Goal: Transaction & Acquisition: Purchase product/service

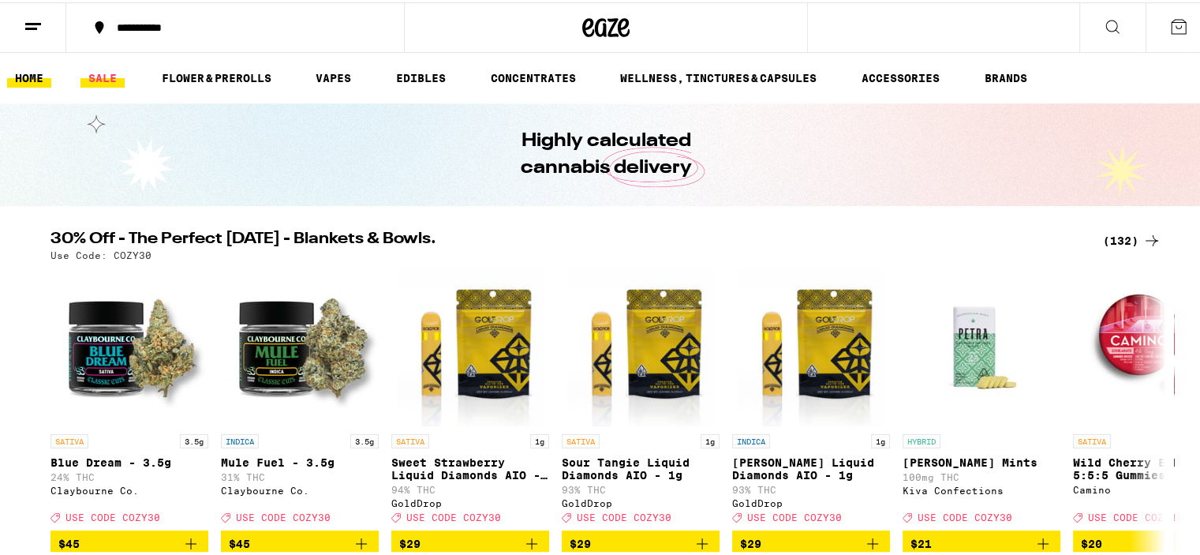
click at [84, 72] on link "SALE" at bounding box center [102, 75] width 44 height 19
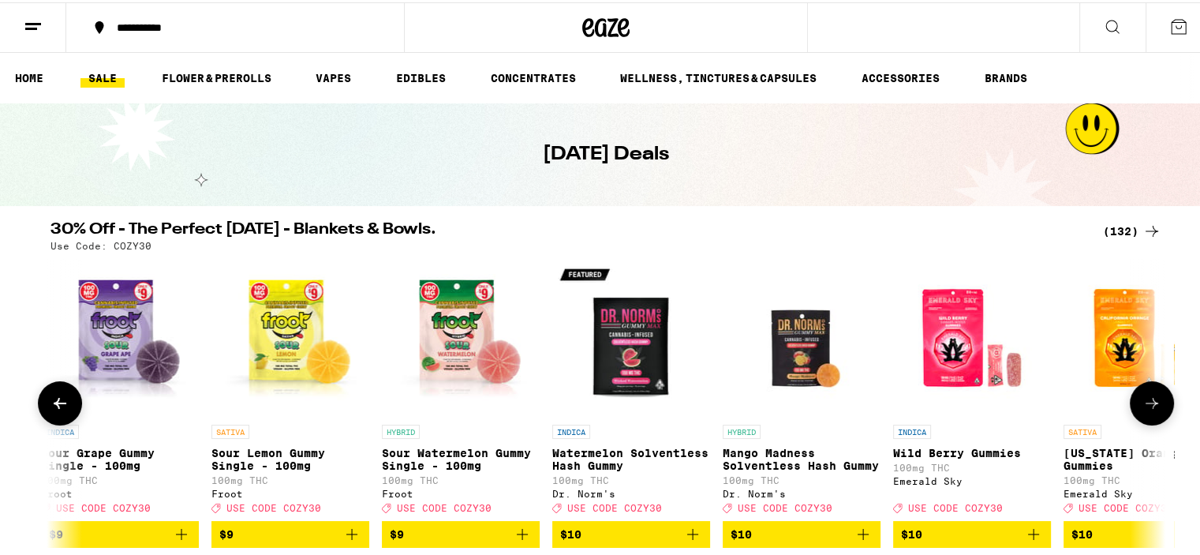
scroll to position [0, 3788]
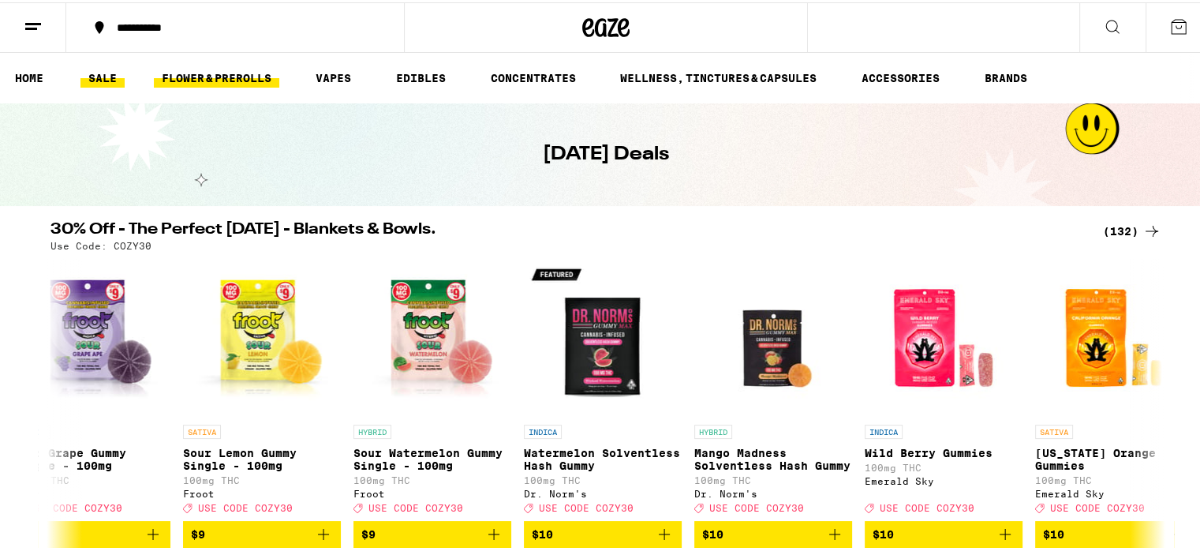
click at [213, 78] on link "FLOWER & PREROLLS" at bounding box center [216, 75] width 125 height 19
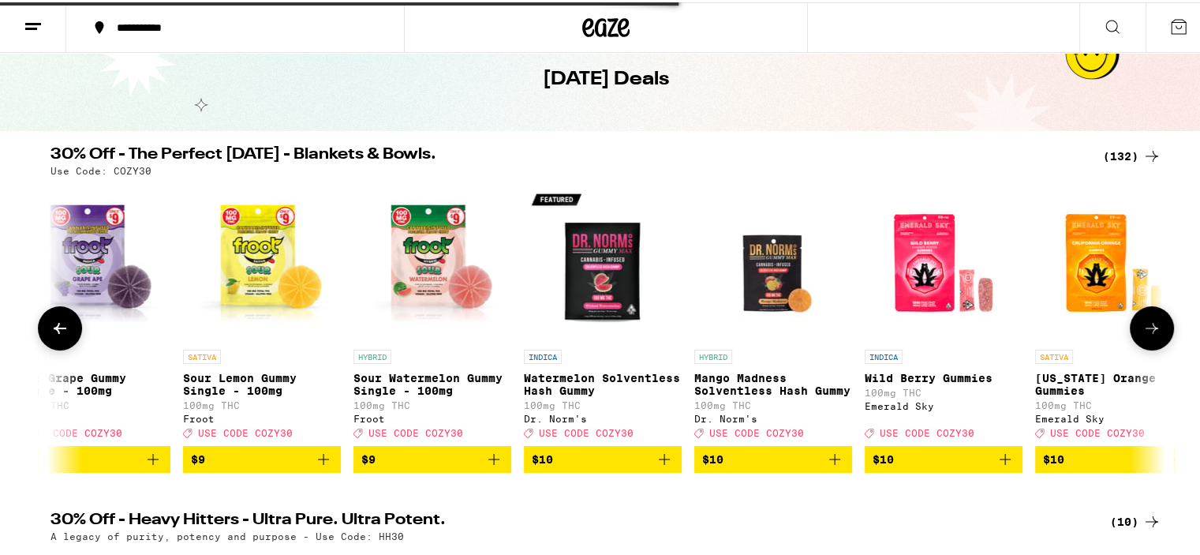
scroll to position [105, 0]
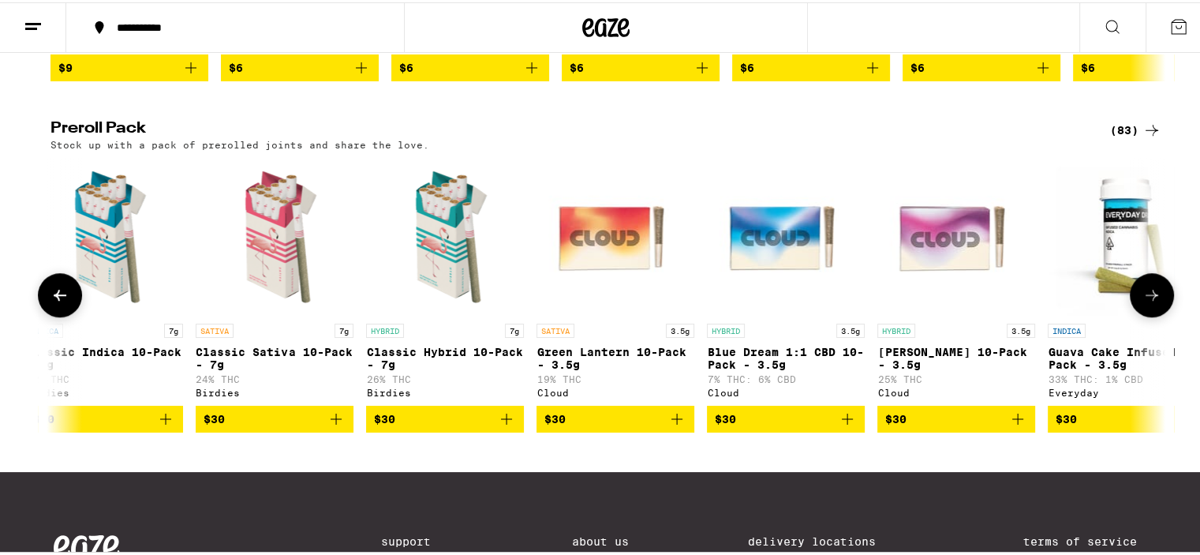
scroll to position [0, 2762]
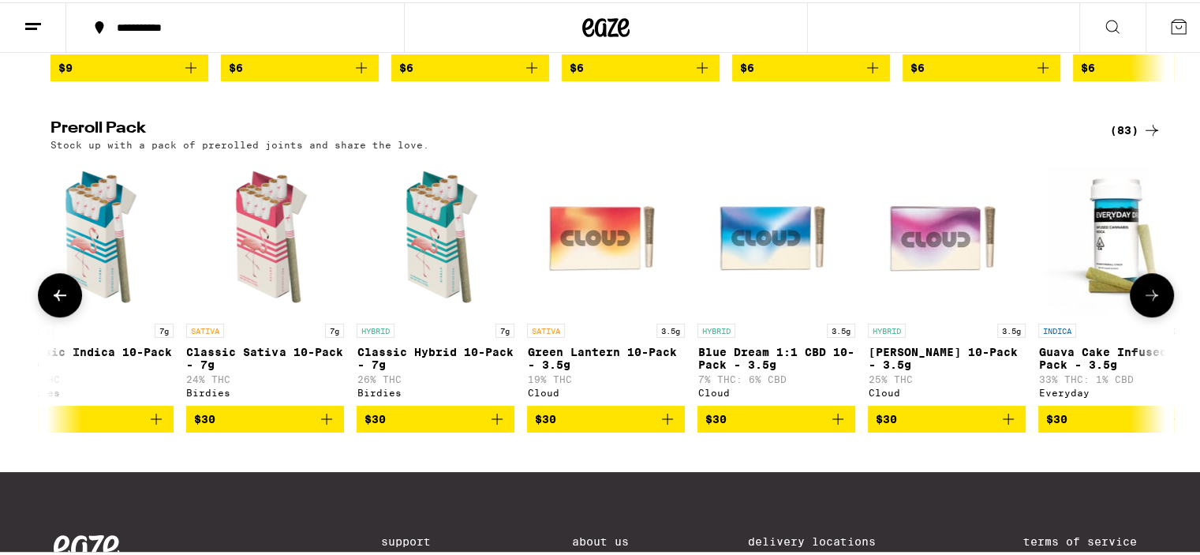
click at [501, 430] on button "$30" at bounding box center [436, 416] width 158 height 27
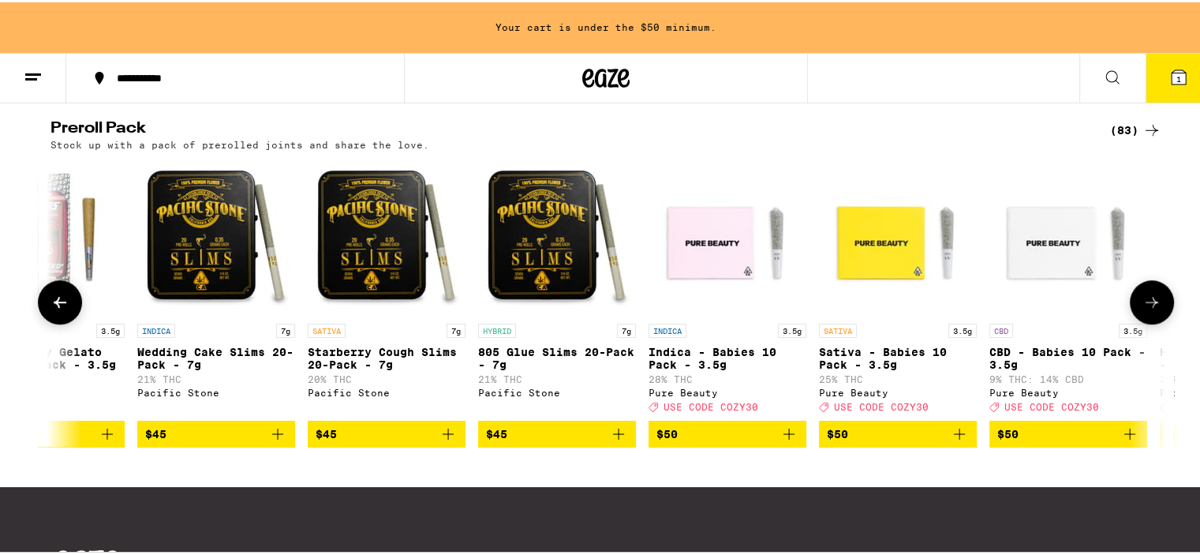
scroll to position [0, 12168]
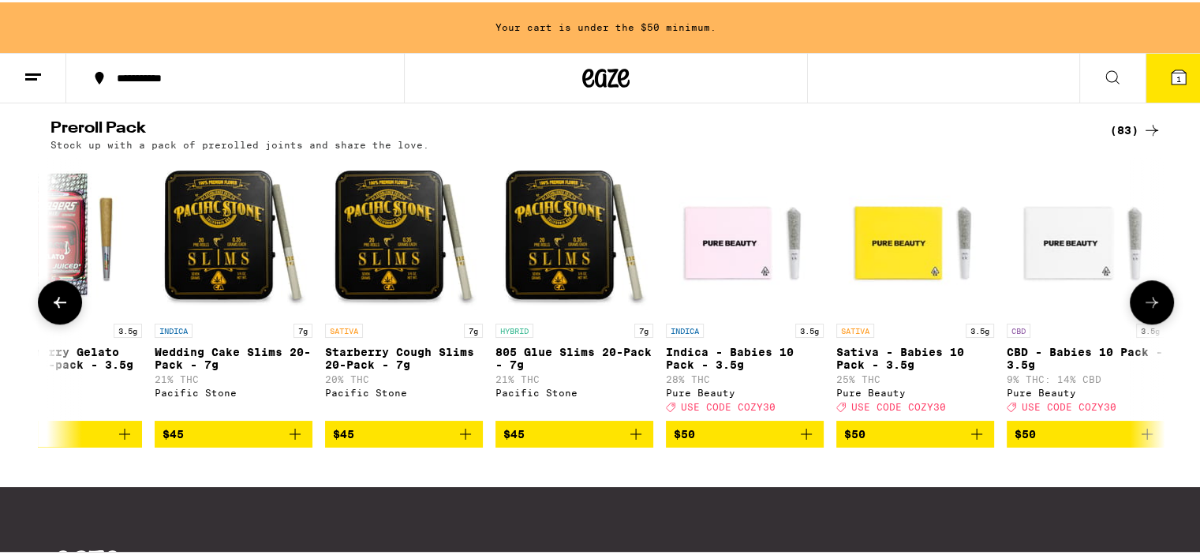
click at [633, 441] on icon "Add to bag" at bounding box center [636, 431] width 19 height 19
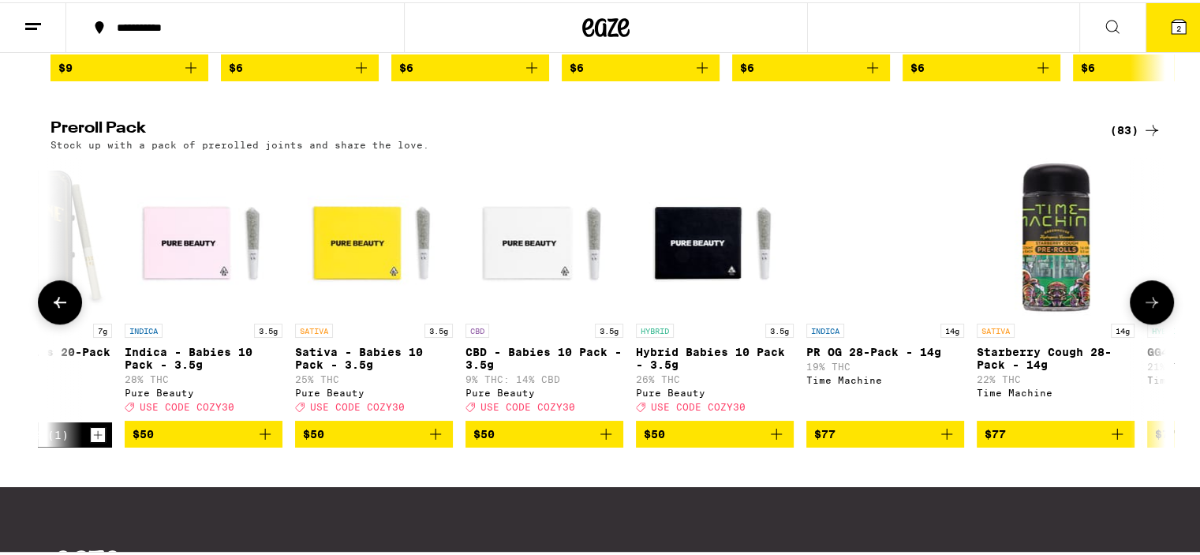
scroll to position [0, 12563]
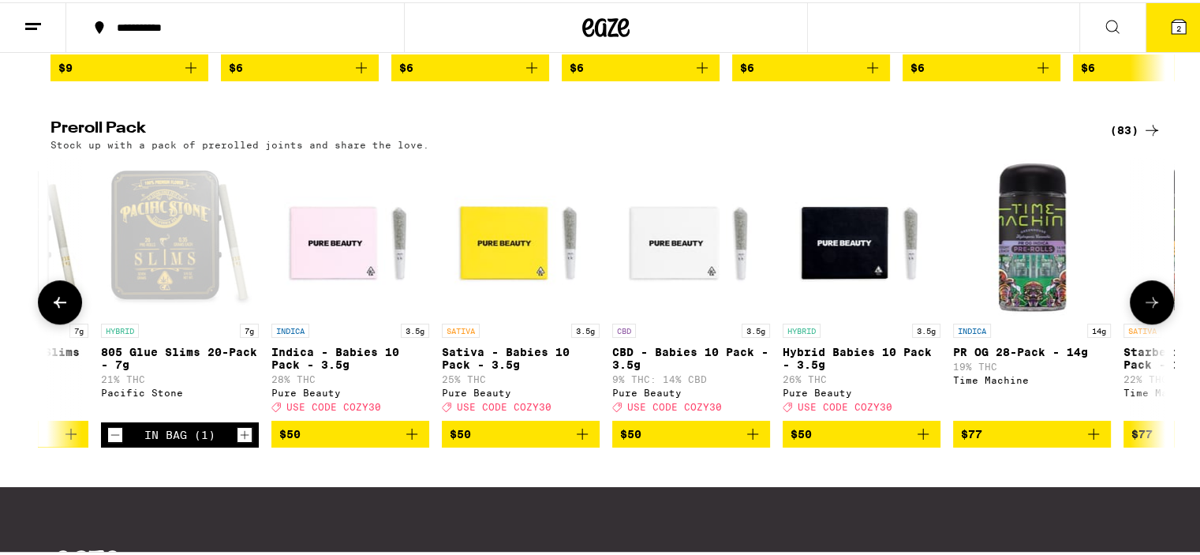
click at [922, 441] on icon "Add to bag" at bounding box center [923, 431] width 19 height 19
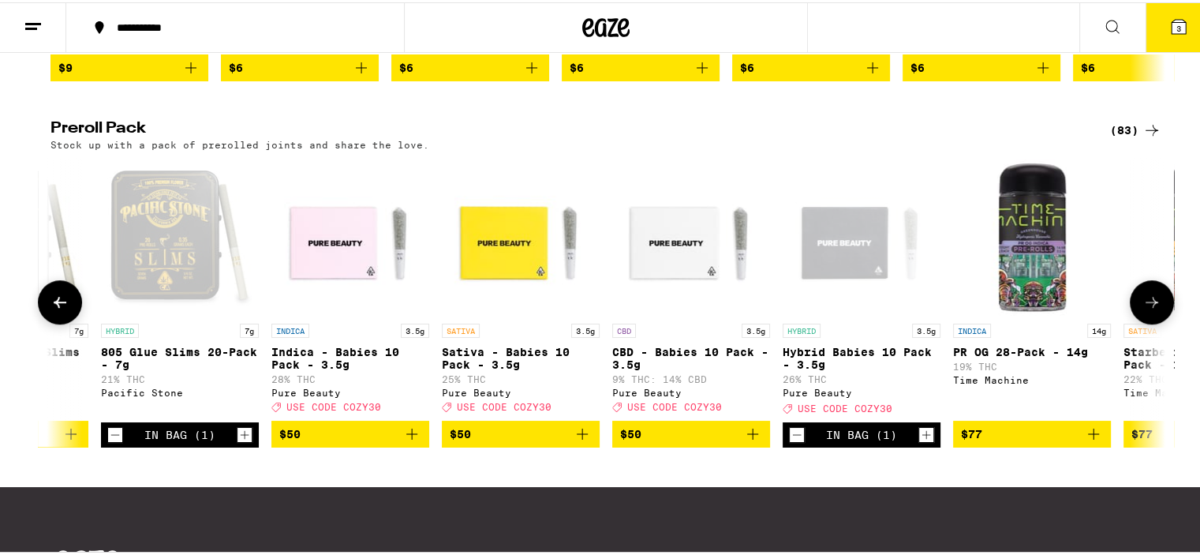
click at [108, 442] on icon "Decrement" at bounding box center [115, 432] width 14 height 19
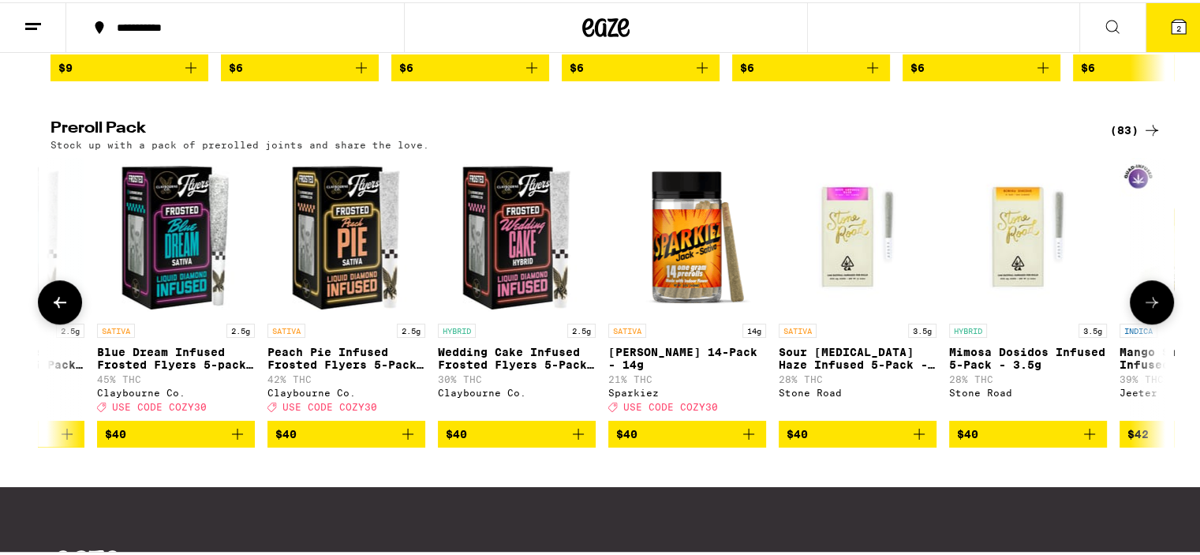
scroll to position [0, 9327]
click at [740, 441] on icon "Add to bag" at bounding box center [749, 431] width 19 height 19
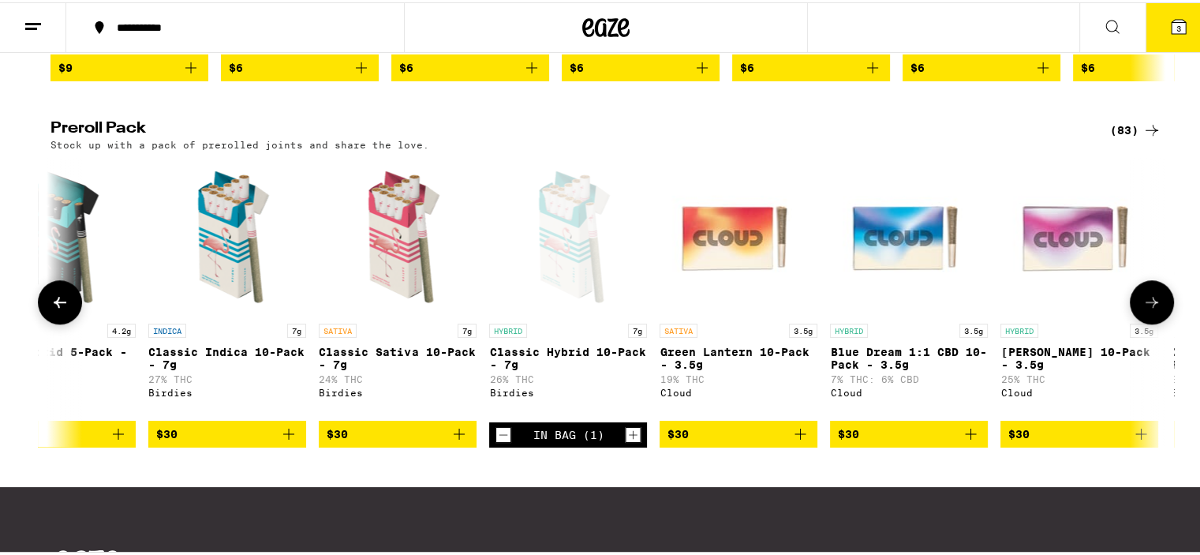
scroll to position [0, 2620]
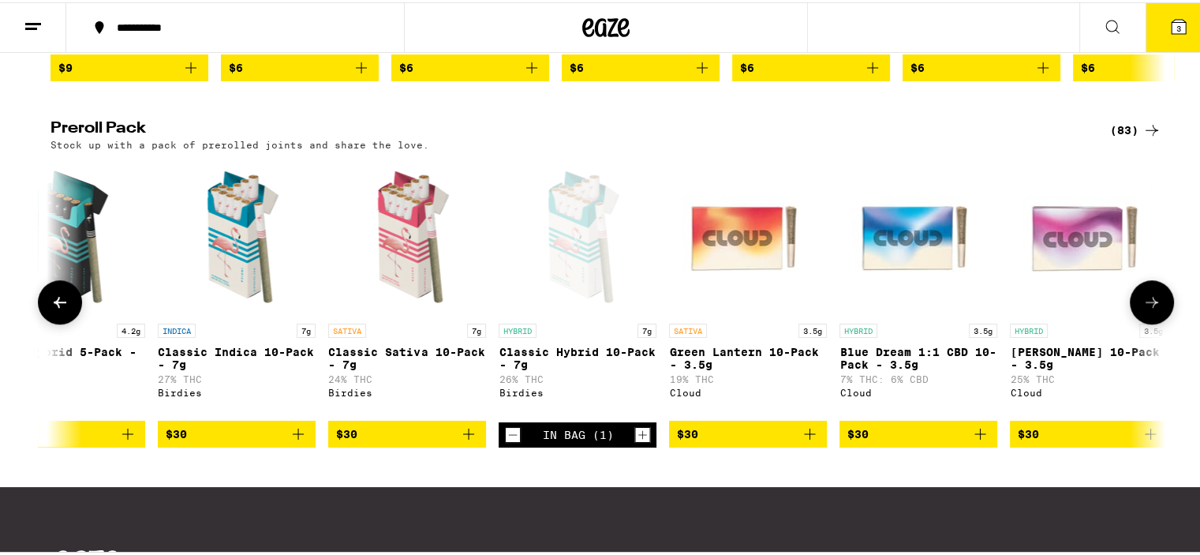
click at [513, 442] on icon "Decrement" at bounding box center [513, 432] width 14 height 19
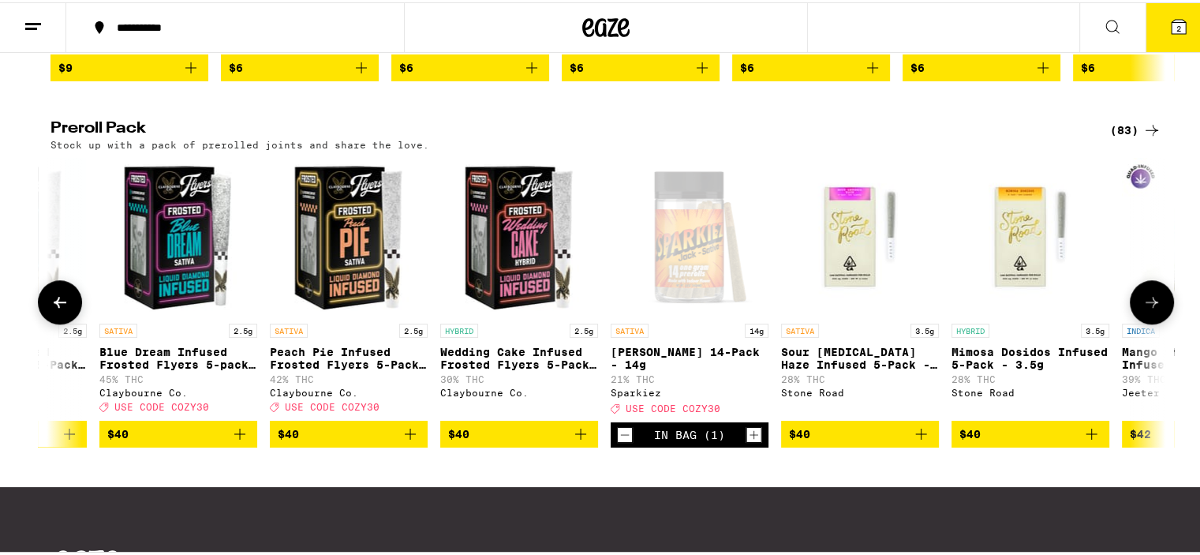
scroll to position [0, 9327]
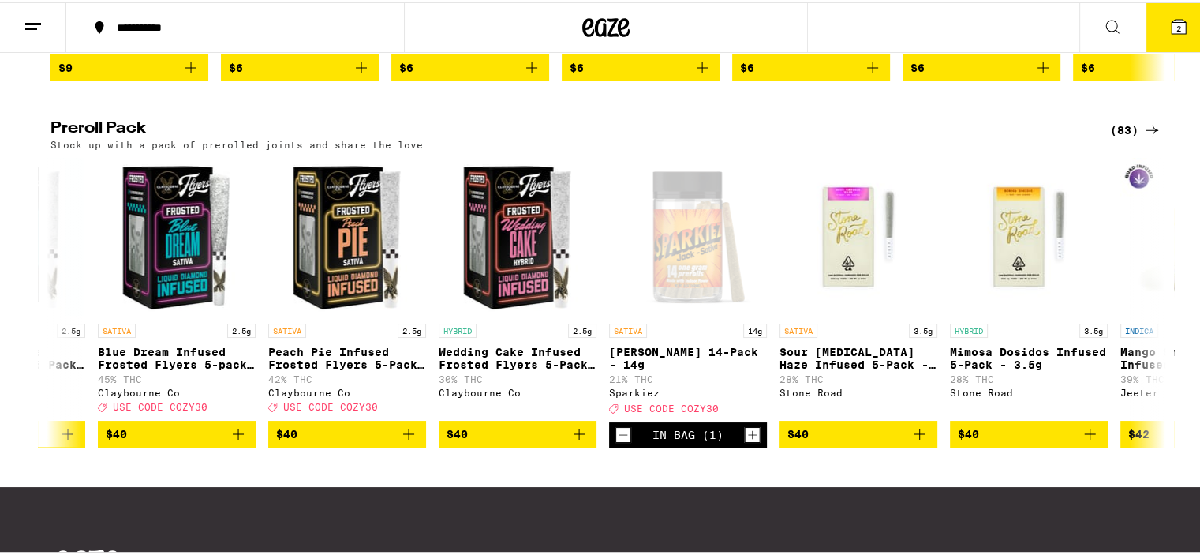
click at [1169, 27] on icon at bounding box center [1178, 24] width 19 height 19
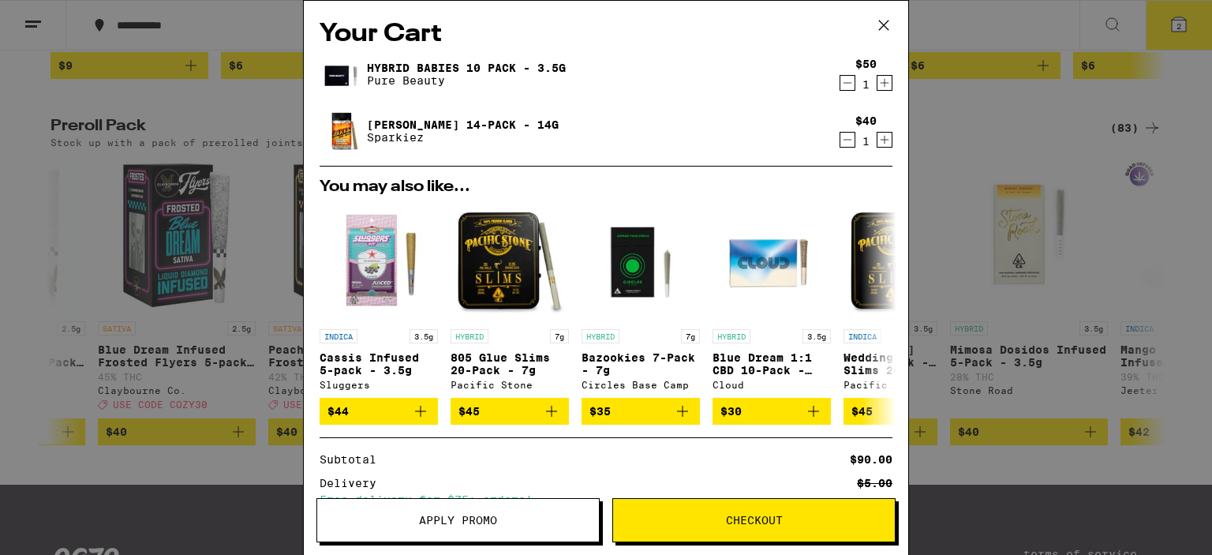
click at [492, 522] on span "Apply Promo" at bounding box center [458, 520] width 78 height 11
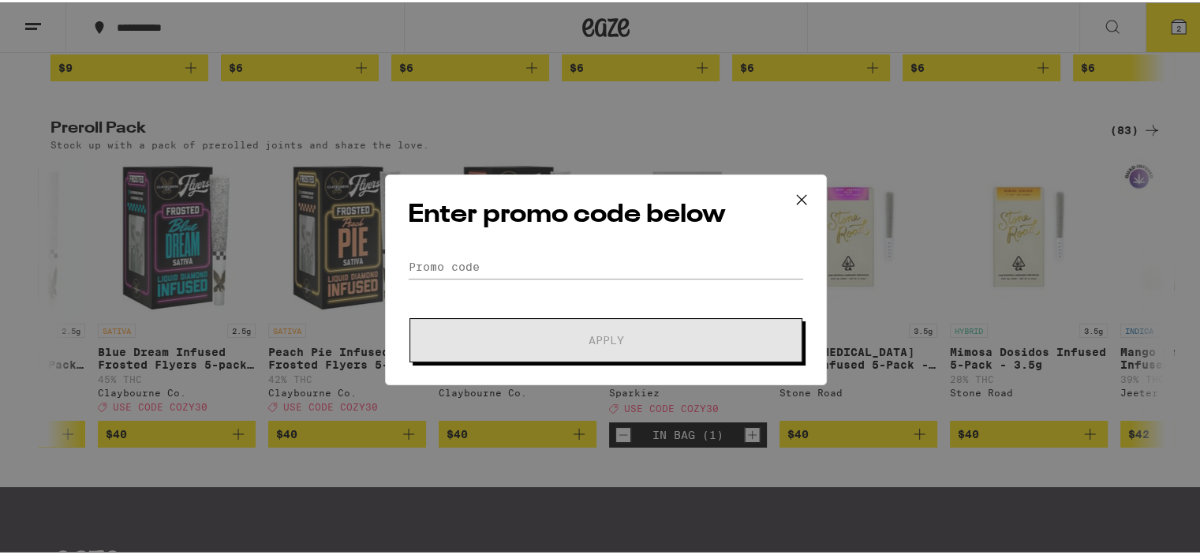
click at [612, 245] on div "Enter promo code below Promo Code Apply" at bounding box center [606, 277] width 442 height 211
click at [603, 253] on div "Enter promo code below Promo Code Apply" at bounding box center [606, 277] width 442 height 211
click at [597, 259] on input "Promo Code" at bounding box center [606, 265] width 396 height 24
click at [562, 269] on input "Promo Code" at bounding box center [606, 265] width 396 height 24
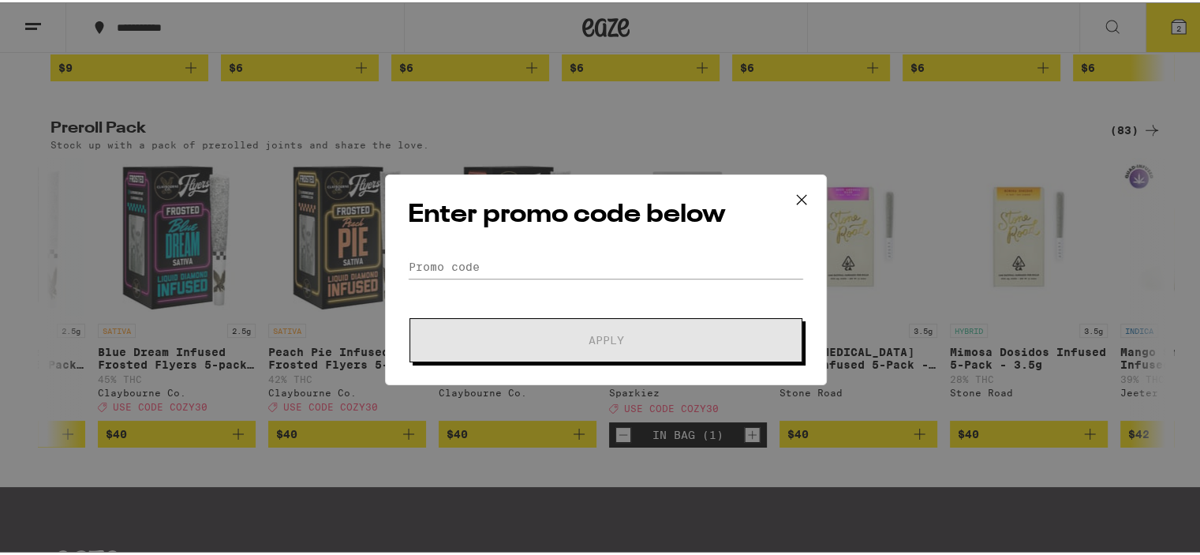
click at [458, 283] on form "Promo Code Apply" at bounding box center [606, 306] width 396 height 107
click at [443, 257] on input "Promo Code" at bounding box center [606, 265] width 396 height 24
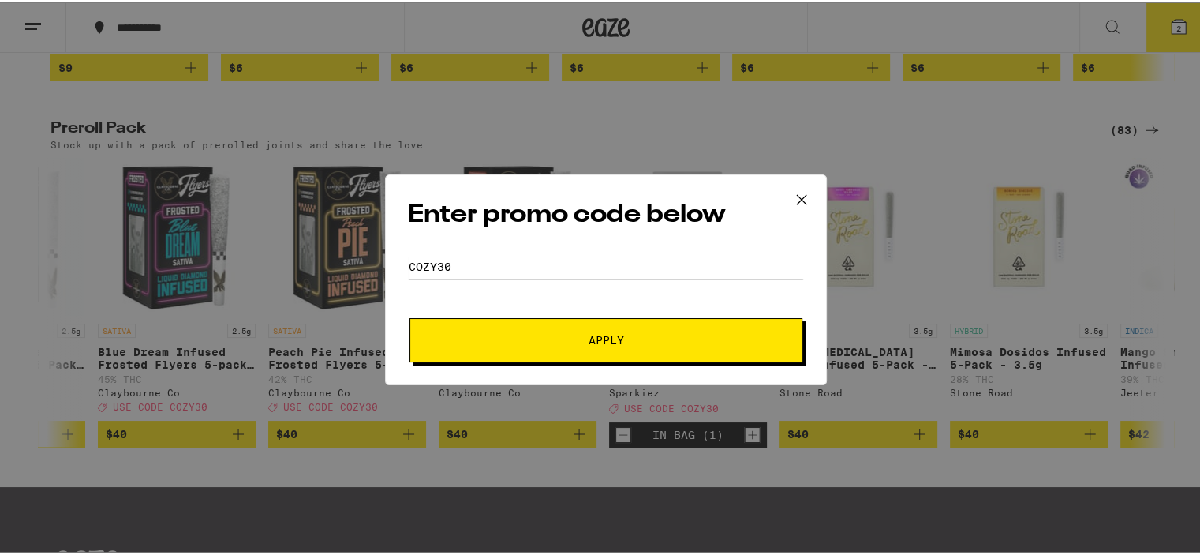
type input "cozy30"
click at [661, 347] on button "Apply" at bounding box center [606, 338] width 393 height 44
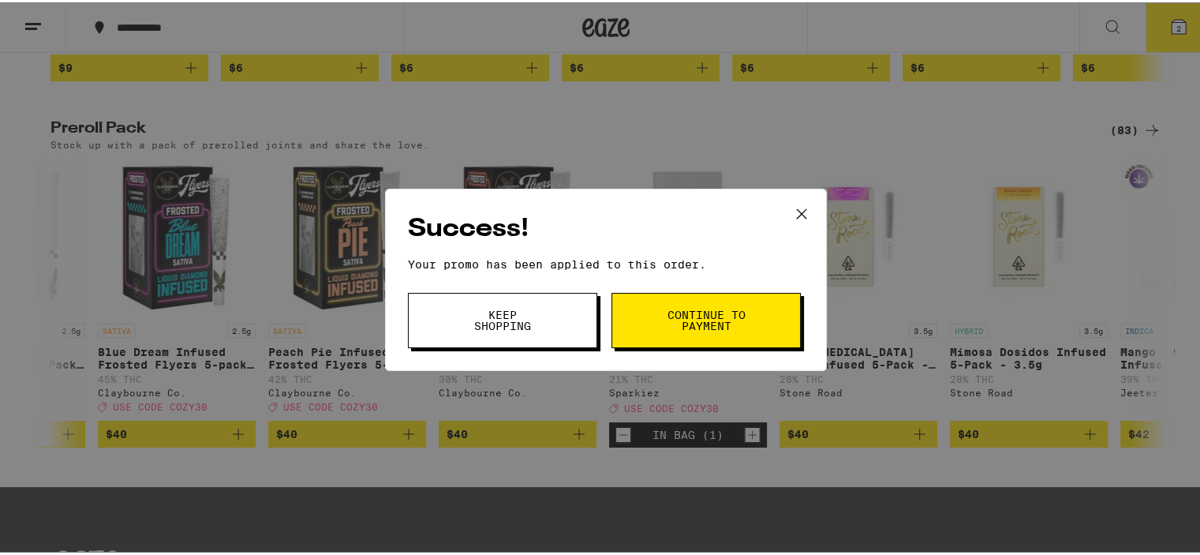
click at [652, 316] on button "Continue to payment" at bounding box center [706, 317] width 189 height 55
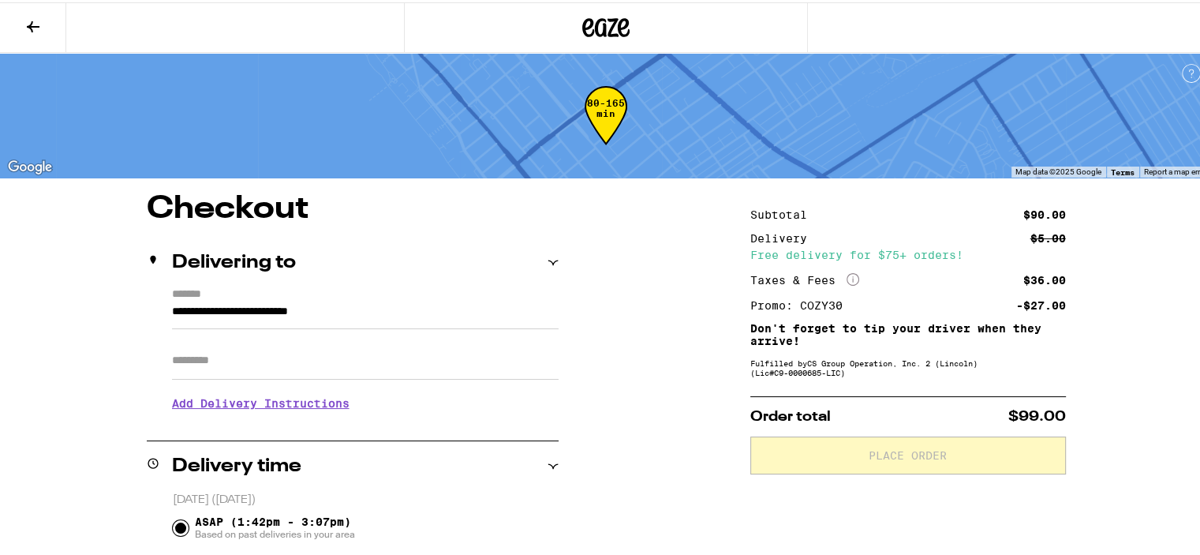
click at [335, 356] on input "Apt/Suite" at bounding box center [365, 358] width 387 height 38
type input "**"
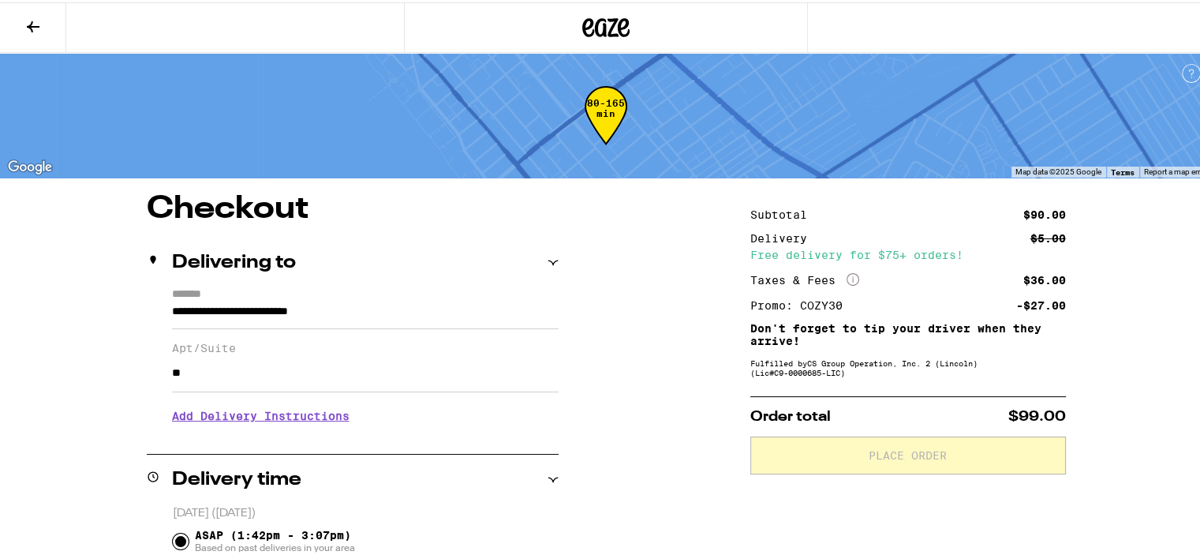
click at [275, 422] on h3 "Add Delivery Instructions" at bounding box center [365, 413] width 387 height 36
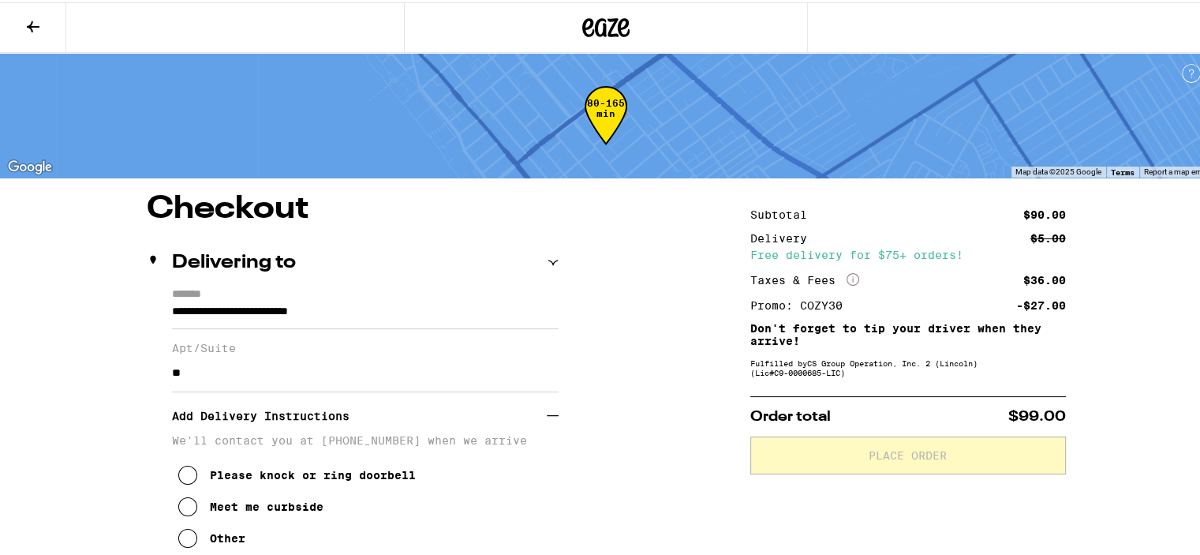
click at [268, 488] on button "Please knock or ring doorbell" at bounding box center [297, 473] width 238 height 32
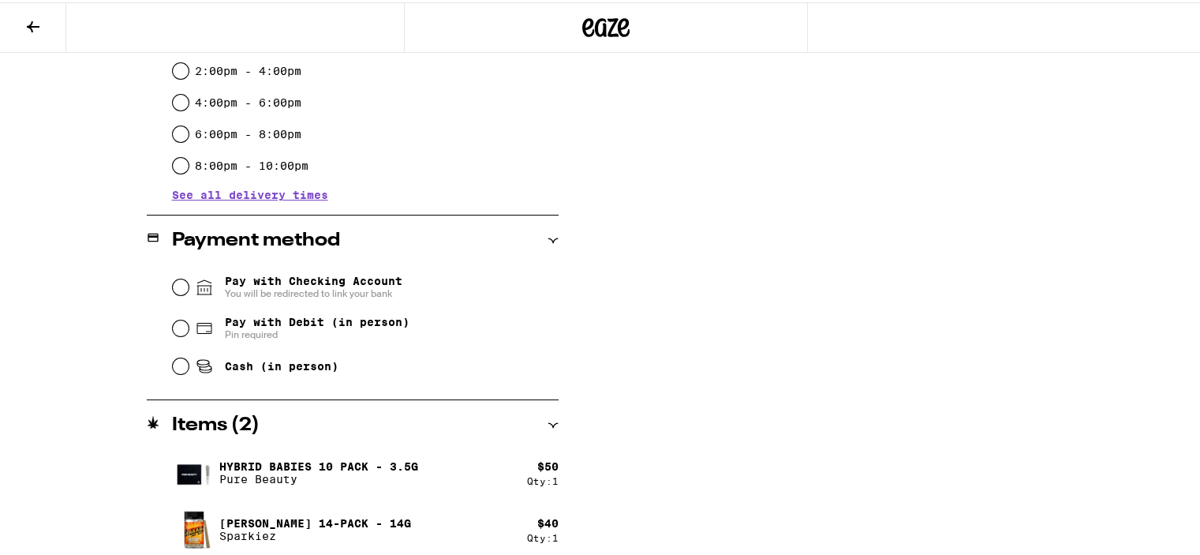
scroll to position [631, 0]
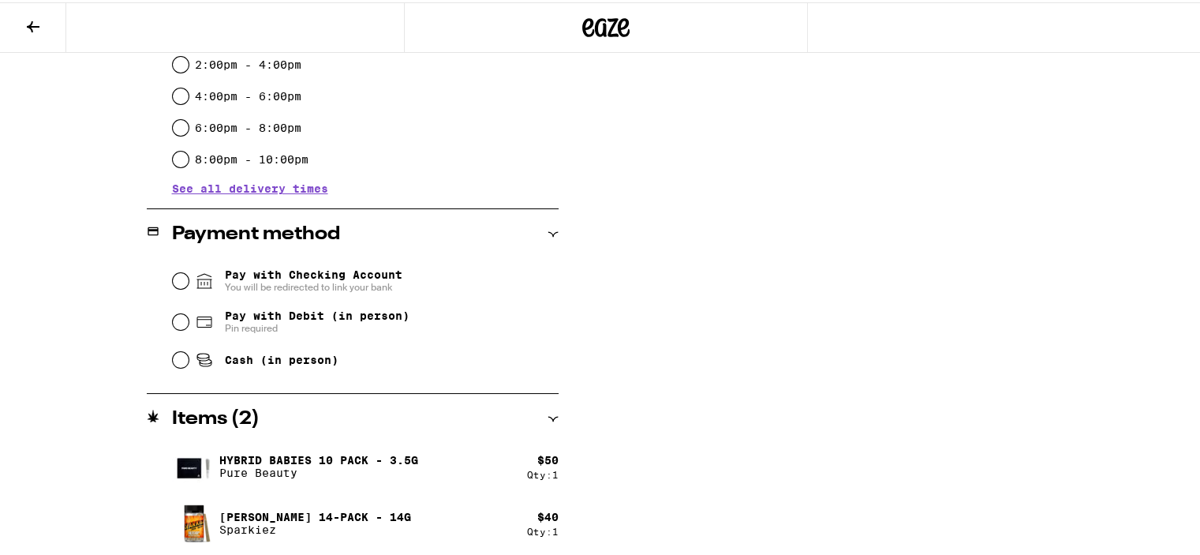
click at [349, 327] on span "Pin required" at bounding box center [317, 326] width 185 height 13
click at [189, 327] on input "Pay with Debit (in person) Pin required" at bounding box center [181, 320] width 16 height 16
radio input "true"
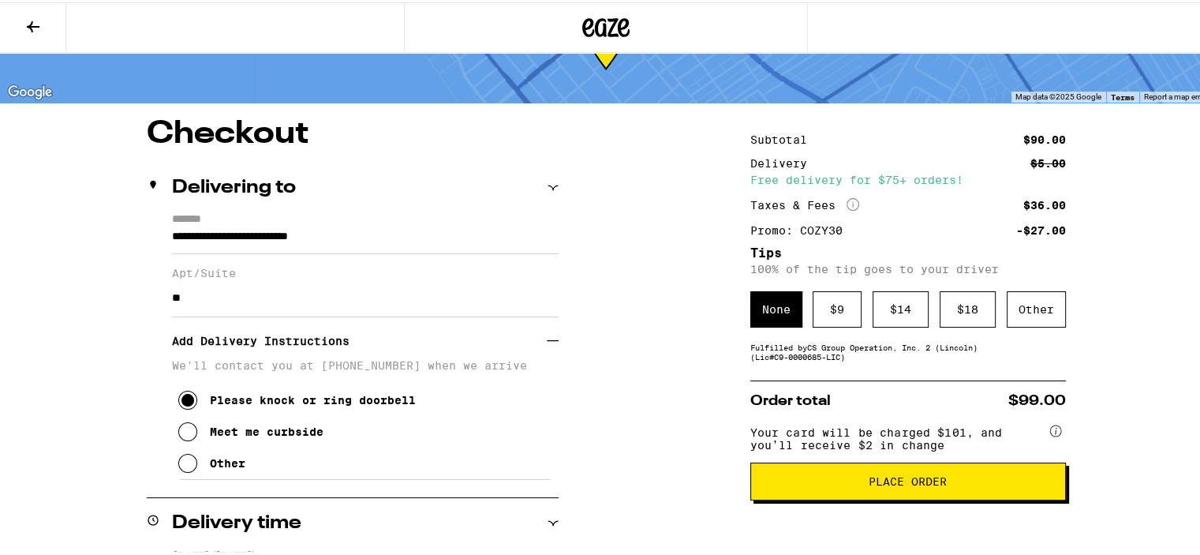
scroll to position [105, 0]
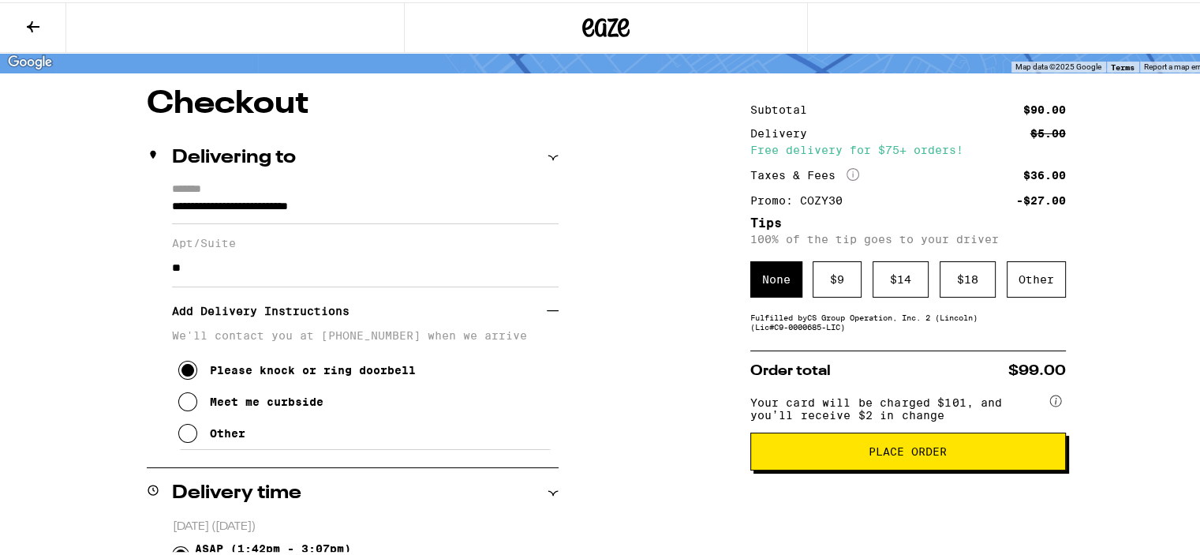
click at [839, 466] on button "Place Order" at bounding box center [908, 449] width 316 height 38
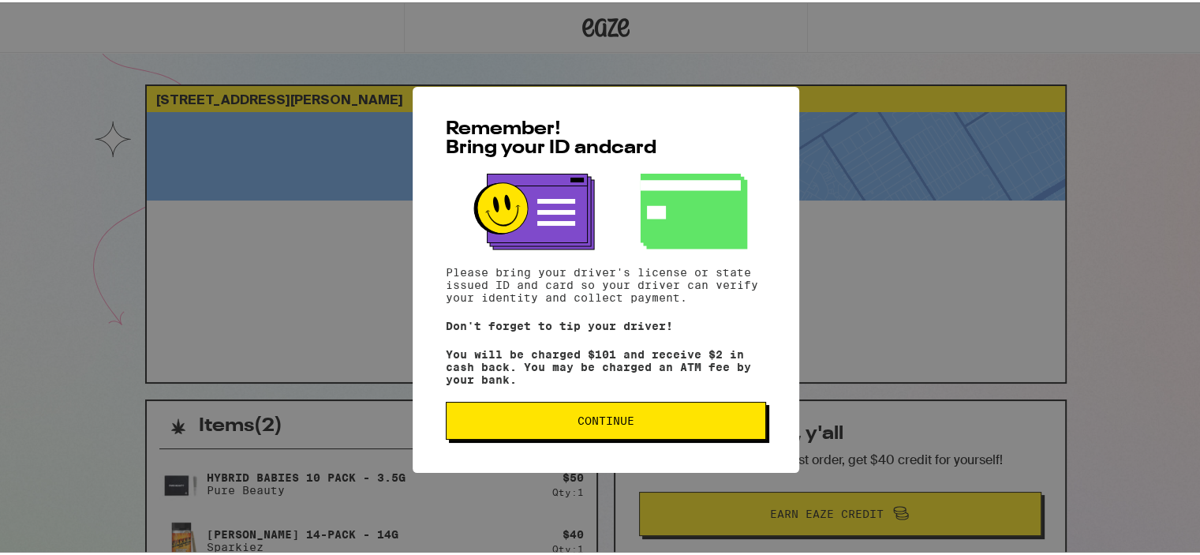
click at [633, 423] on span "Continue" at bounding box center [606, 418] width 294 height 11
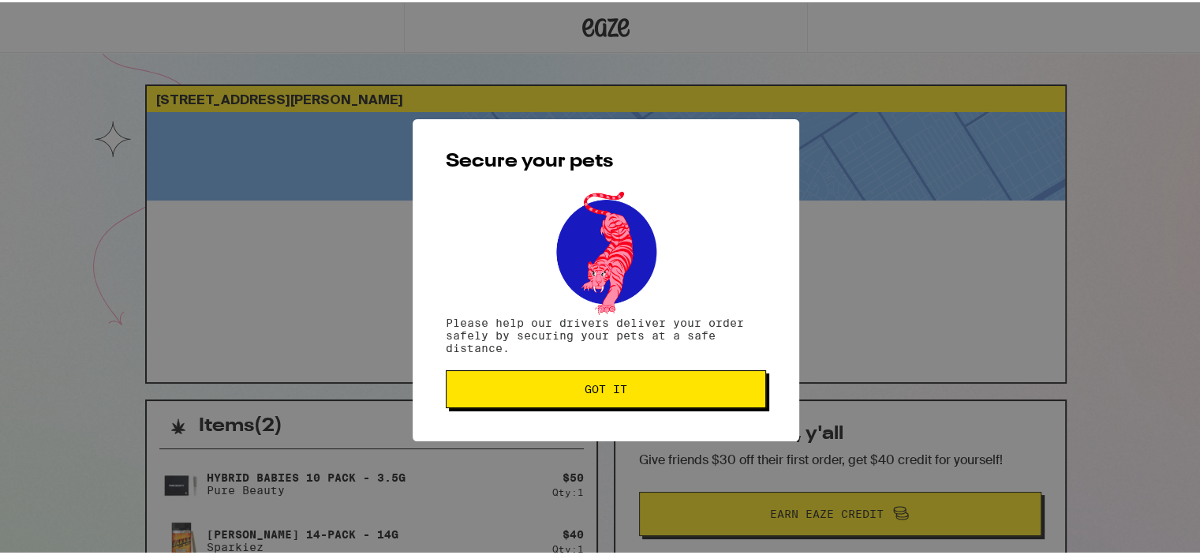
click at [640, 406] on button "Got it" at bounding box center [606, 387] width 320 height 38
